Goal: Task Accomplishment & Management: Manage account settings

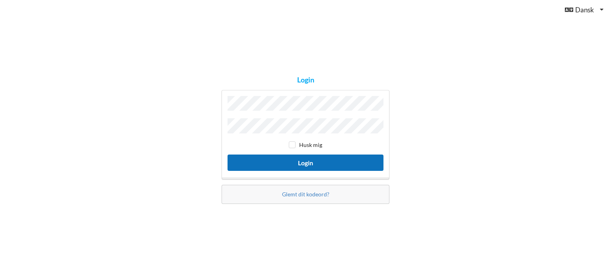
click at [324, 159] on button "Login" at bounding box center [306, 162] width 156 height 16
